Goal: Understand process/instructions: Learn how to perform a task or action

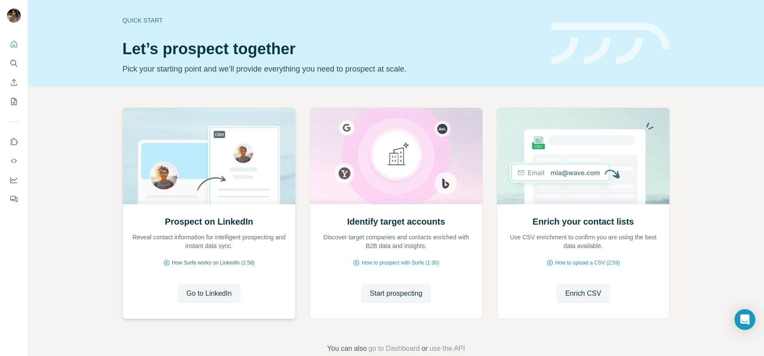
click at [231, 266] on span "How Surfe works on LinkedIn (1:58)" at bounding box center [213, 263] width 83 height 8
click at [73, 121] on div "Prospect on LinkedIn Reveal contact information for intelligent prospecting and…" at bounding box center [396, 231] width 736 height 288
click at [139, 20] on div "Quick start" at bounding box center [331, 20] width 419 height 9
click at [138, 20] on div "Quick start" at bounding box center [331, 20] width 419 height 9
